Goal: Obtain resource: Download file/media

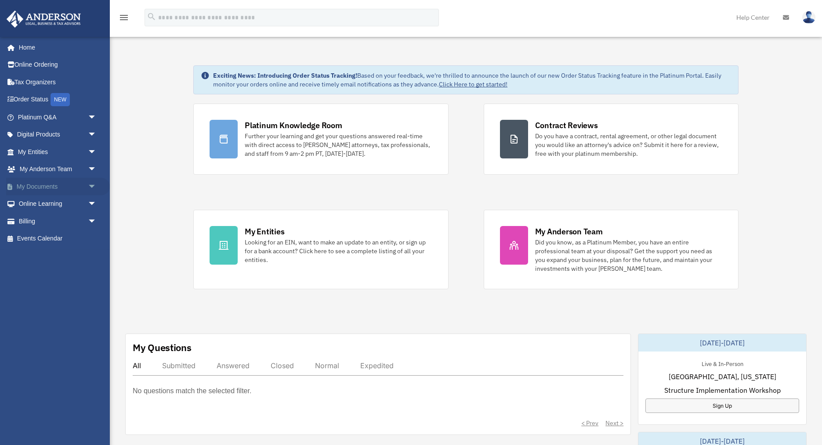
click at [90, 186] on span "arrow_drop_down" at bounding box center [97, 187] width 18 height 18
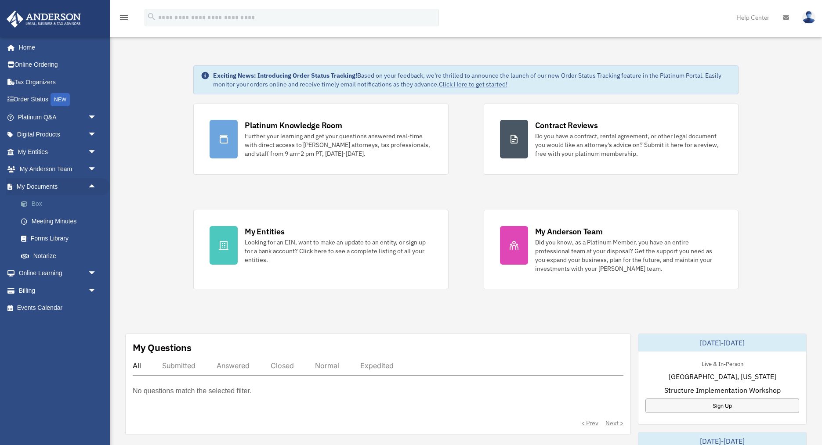
click at [38, 207] on link "Box" at bounding box center [61, 204] width 98 height 18
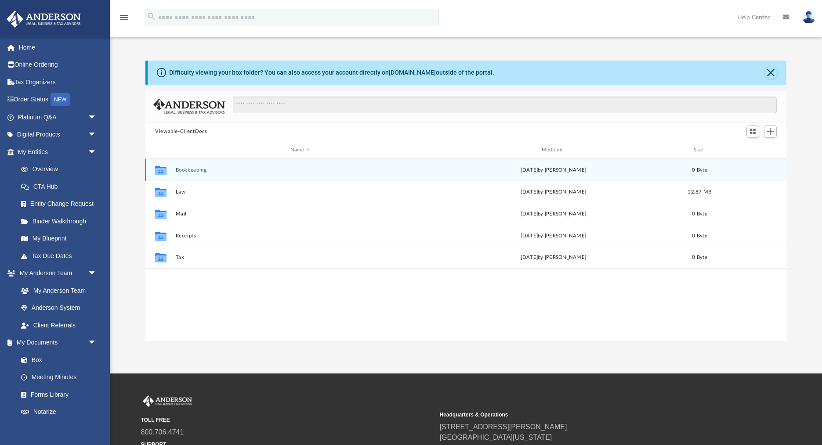
scroll to position [199, 641]
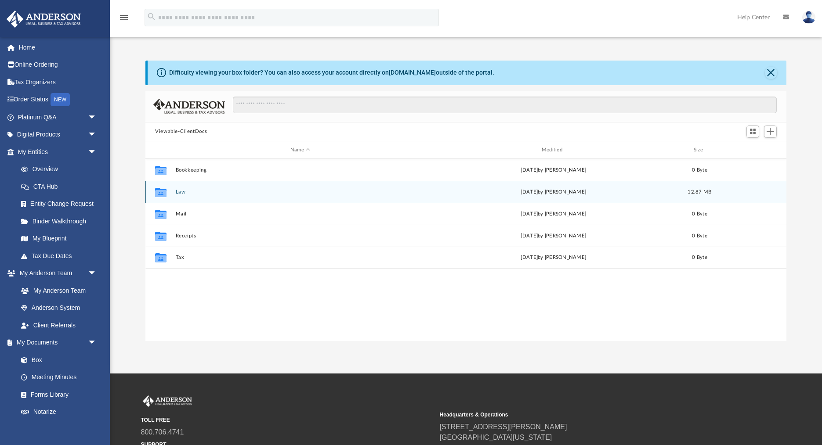
click at [181, 195] on button "Law" at bounding box center [300, 192] width 249 height 6
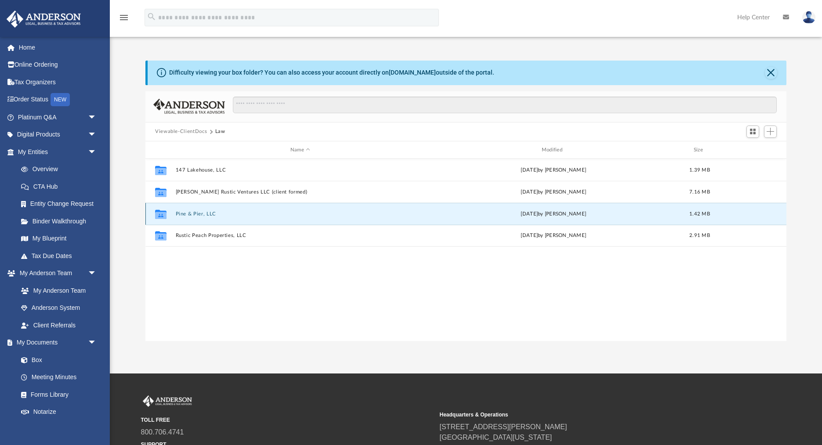
click at [195, 212] on button "Pine & Pier, LLC" at bounding box center [300, 214] width 249 height 6
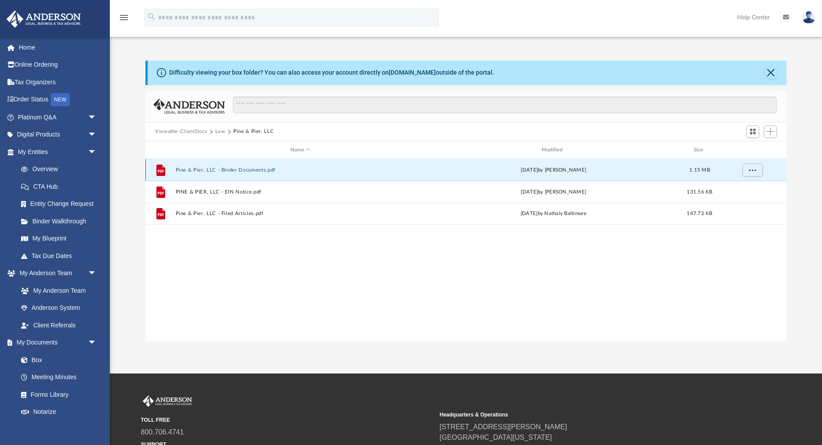
click at [235, 171] on button "Pine & Pier, LLC - Binder Documents.pdf" at bounding box center [300, 170] width 249 height 6
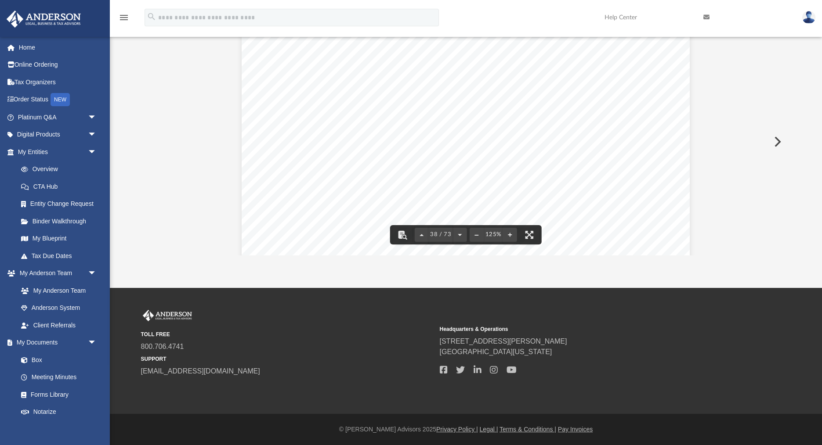
scroll to position [22115, 0]
click at [340, 164] on span "own interests, with no obligation to give any consideration to any interest of …" at bounding box center [465, 164] width 343 height 9
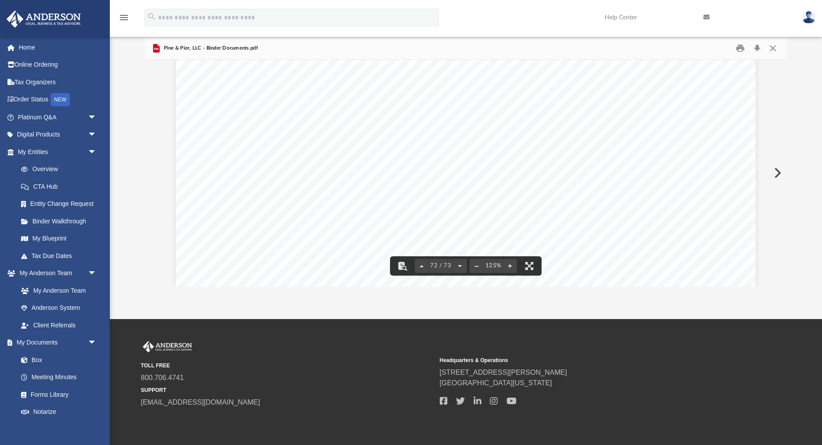
scroll to position [42330, 0]
click at [495, 195] on div "1 100 Pine & Pier, LLC A [US_STATE] Limited Liability Company Rustic Peach Prop…" at bounding box center [466, 62] width 580 height 448
click at [741, 50] on button "Print" at bounding box center [741, 48] width 18 height 14
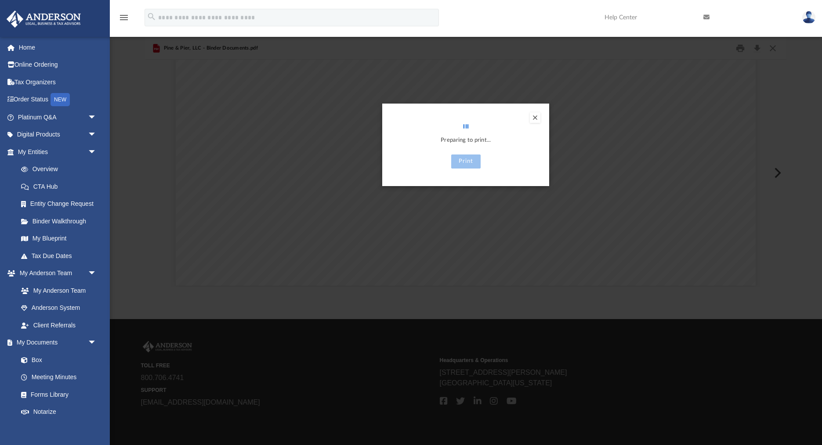
click at [535, 119] on button "Preview" at bounding box center [535, 117] width 11 height 11
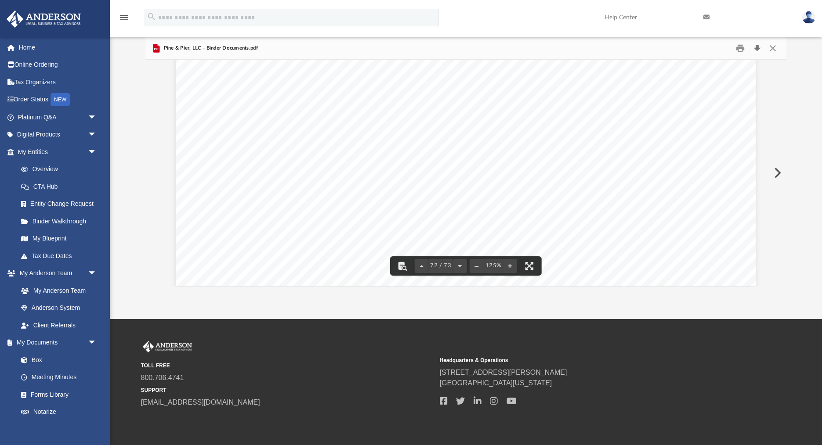
click at [759, 49] on button "Download" at bounding box center [757, 48] width 16 height 14
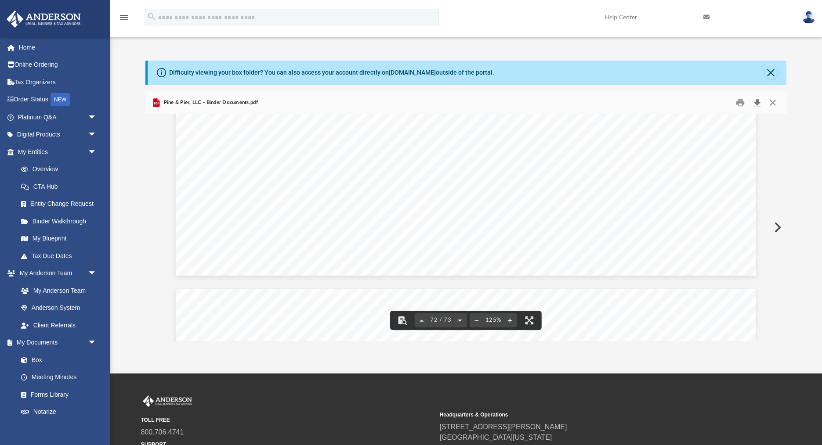
scroll to position [42394, 0]
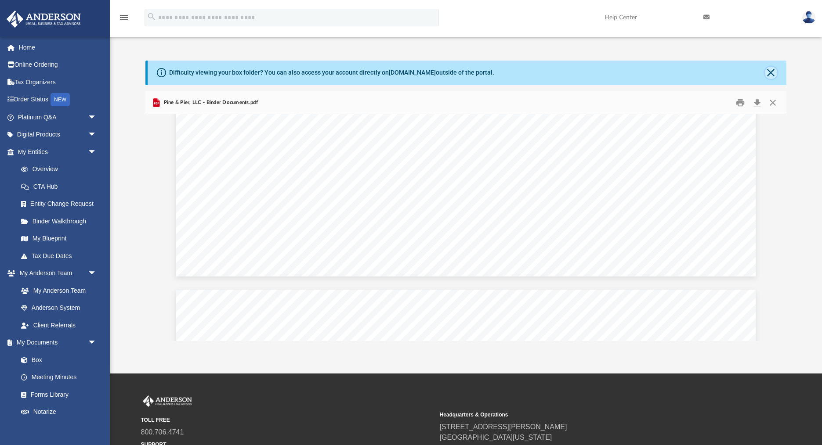
click at [770, 73] on button "Close" at bounding box center [771, 73] width 12 height 12
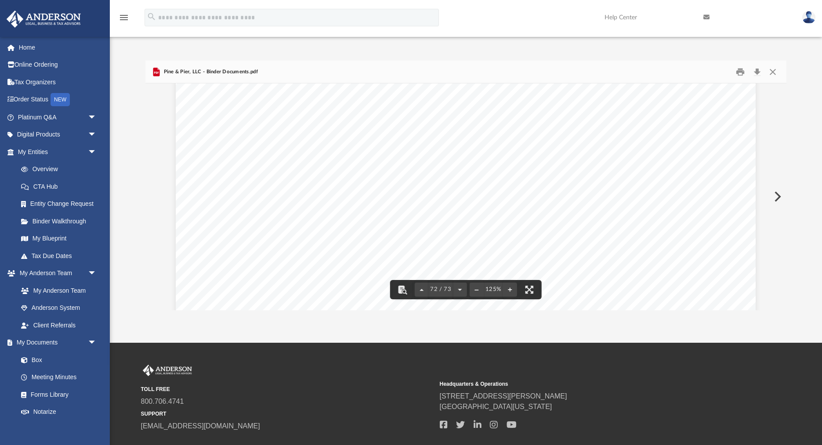
scroll to position [42305, 0]
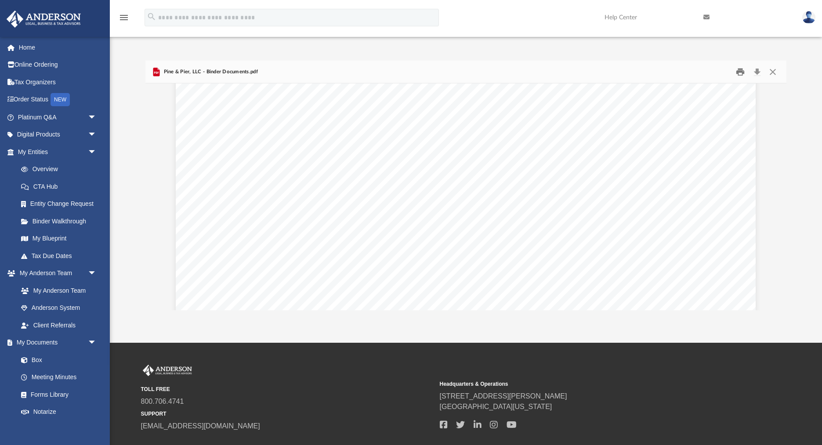
click at [742, 72] on button "Print" at bounding box center [741, 72] width 18 height 14
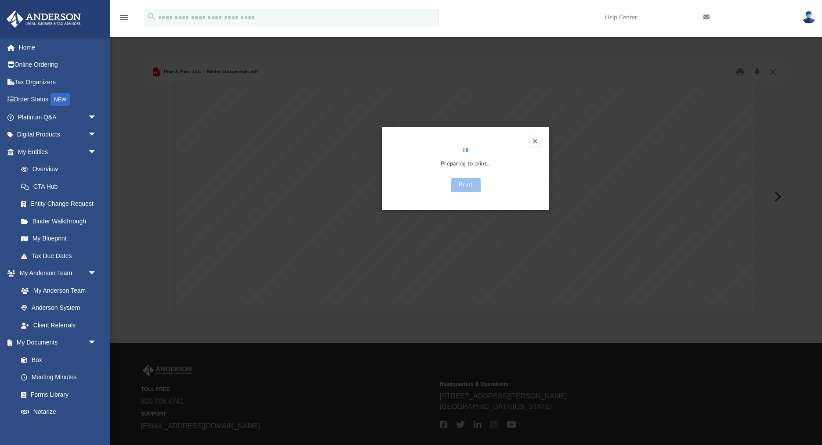
click at [537, 143] on button "Preview" at bounding box center [535, 141] width 11 height 11
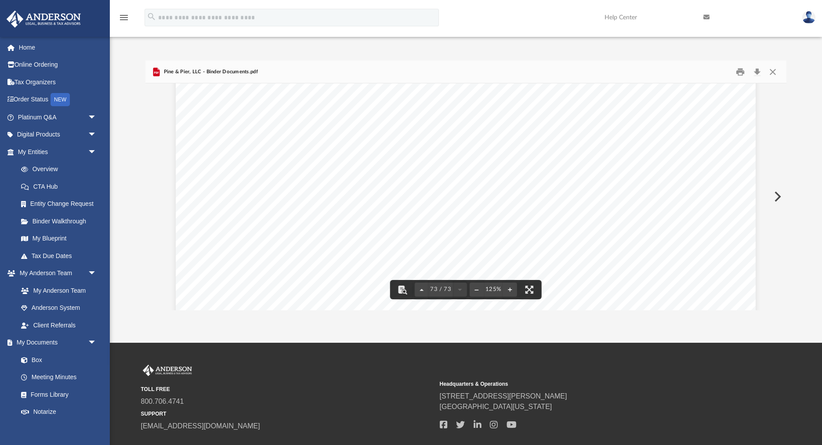
scroll to position [42785, 0]
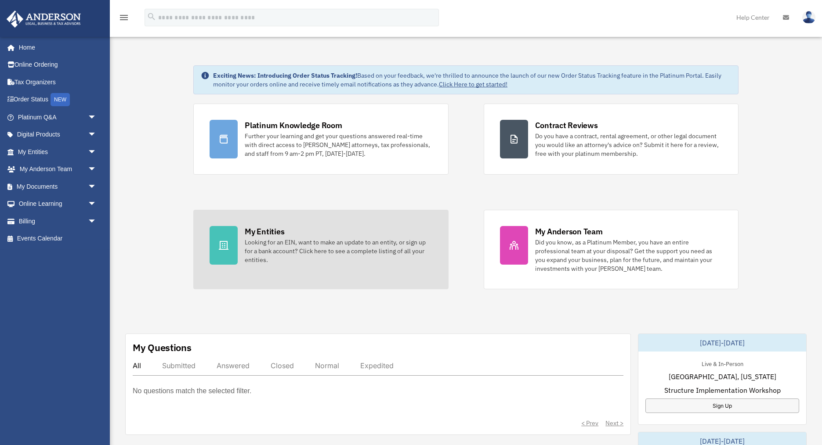
click at [279, 247] on div "Looking for an EIN, want to make an update to an entity, or sign up for a bank …" at bounding box center [338, 251] width 187 height 26
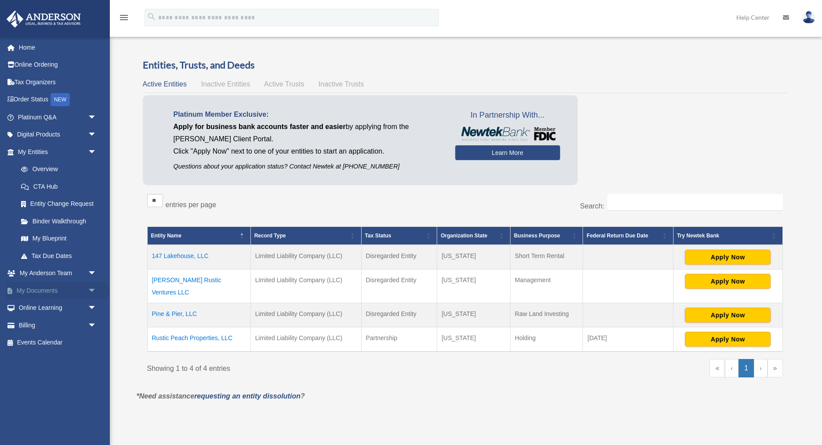
click at [91, 291] on span "arrow_drop_down" at bounding box center [97, 291] width 18 height 18
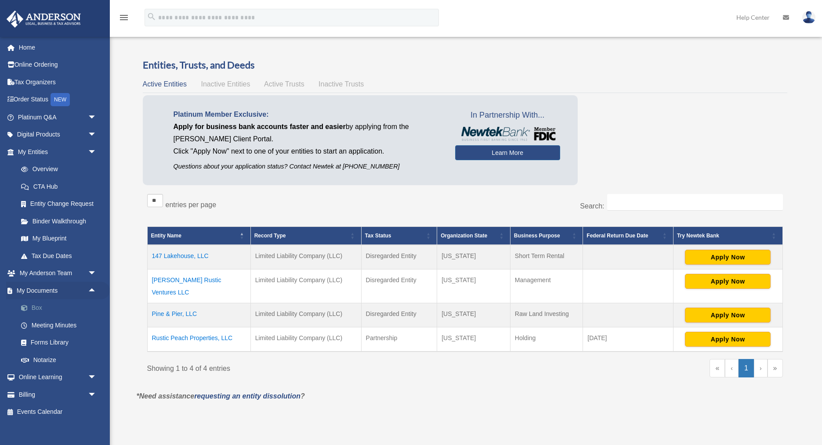
click at [35, 312] on link "Box" at bounding box center [61, 309] width 98 height 18
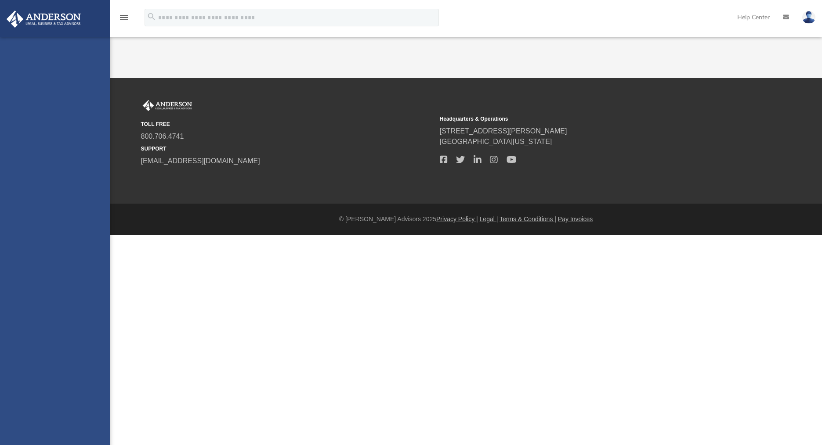
drag, startPoint x: 0, startPoint y: 0, endPoint x: 36, endPoint y: 309, distance: 310.8
click at [36, 309] on div "sjmoore028@gmail.com Sign Out sjmoore028@gmail.com Home Online Ordering Tax Org…" at bounding box center [55, 259] width 110 height 445
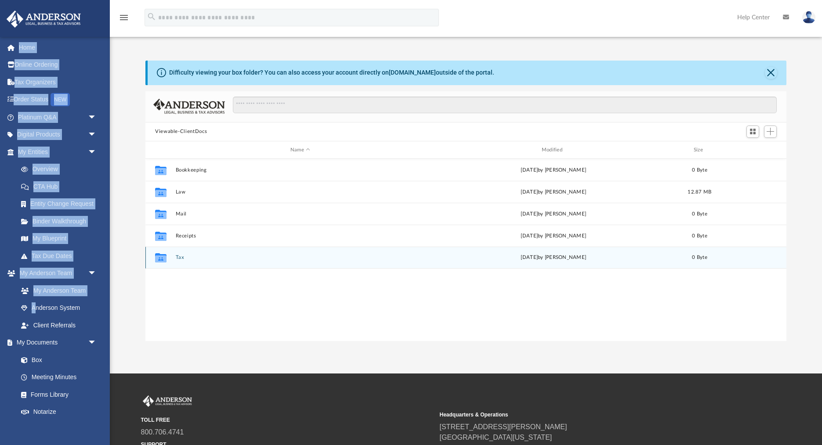
scroll to position [199, 641]
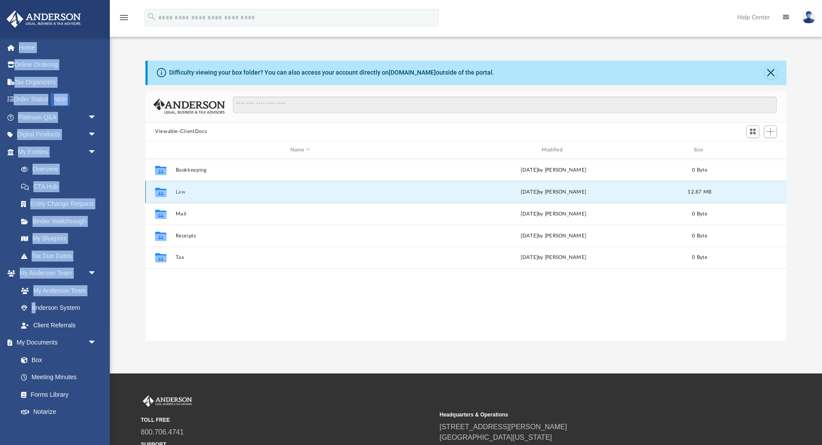
click at [181, 193] on button "Law" at bounding box center [300, 192] width 249 height 6
click at [196, 192] on button "[PERSON_NAME] Rustic Ventures LLC (client formed)" at bounding box center [300, 192] width 249 height 6
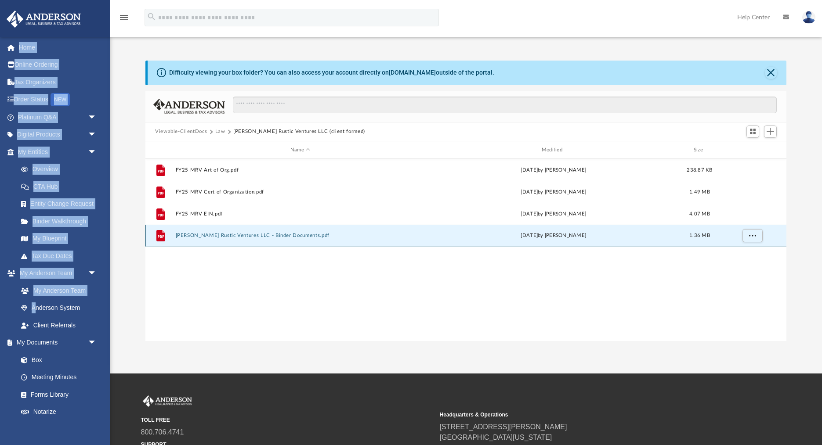
click at [233, 237] on button "Moore Rustic Ventures LLC - Binder Documents.pdf" at bounding box center [300, 236] width 249 height 6
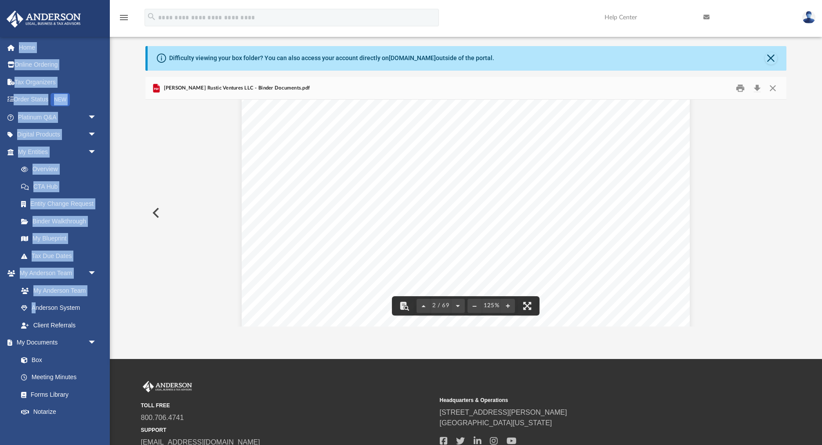
scroll to position [931, 0]
click at [281, 241] on div "Overview of Moore Rustic Ventures LLC Entity Formation Information State of Org…" at bounding box center [466, 58] width 448 height 580
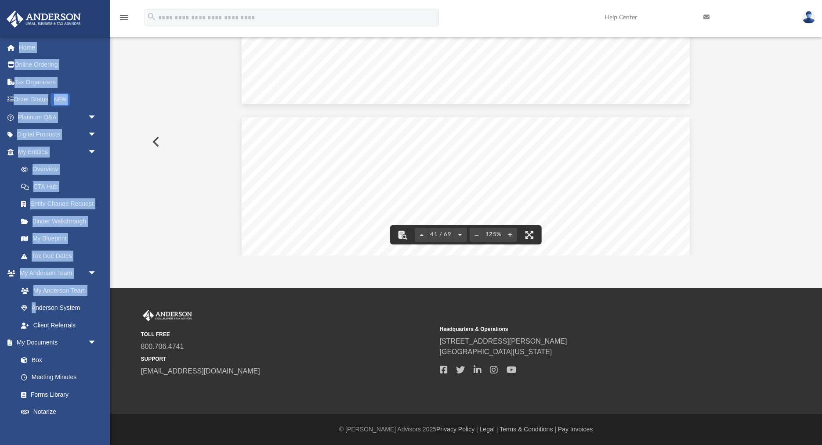
scroll to position [23639, 0]
